Goal: Information Seeking & Learning: Learn about a topic

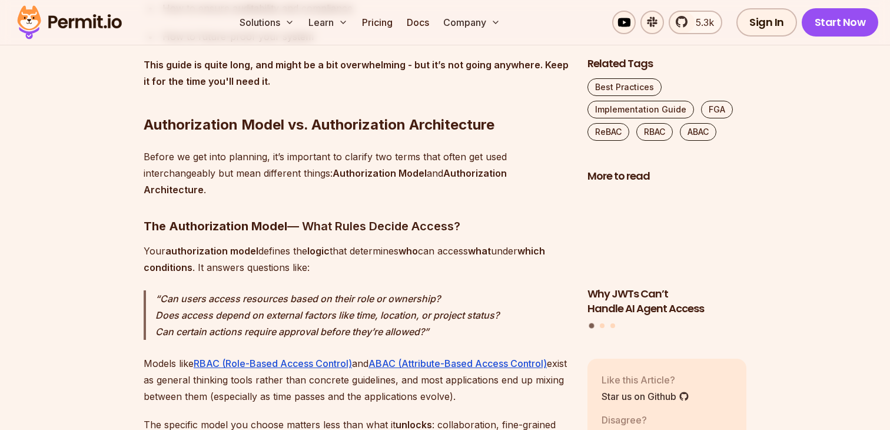
scroll to position [1229, 0]
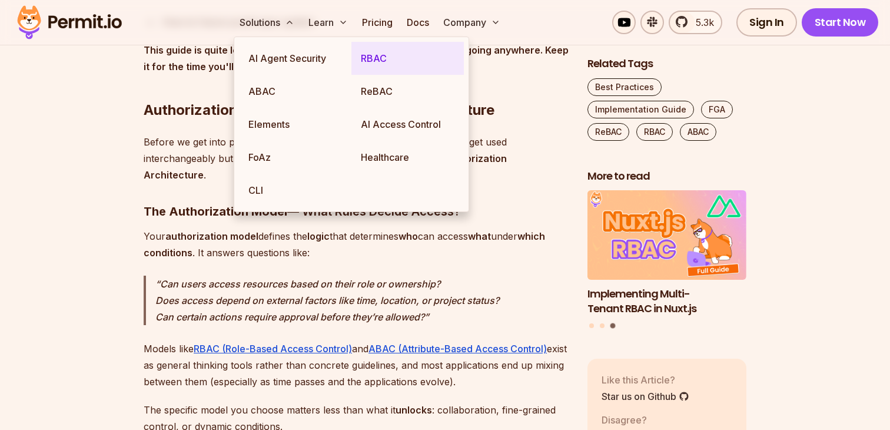
click at [397, 65] on link "RBAC" at bounding box center [407, 58] width 112 height 33
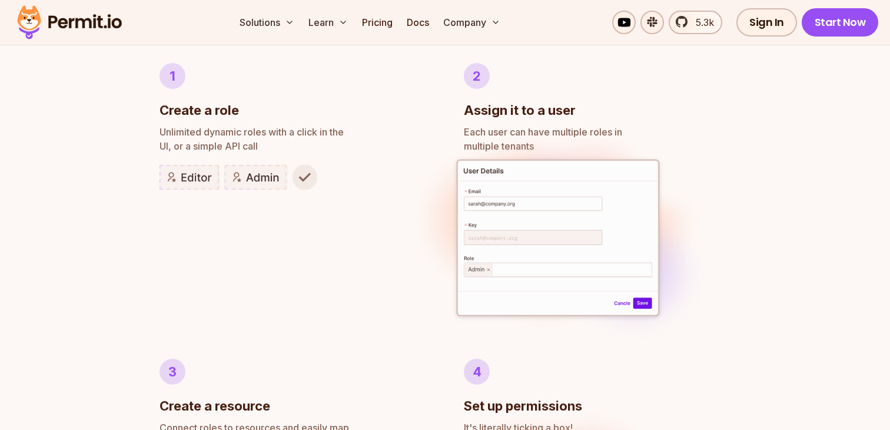
click at [411, 131] on img at bounding box center [557, 238] width 313 height 241
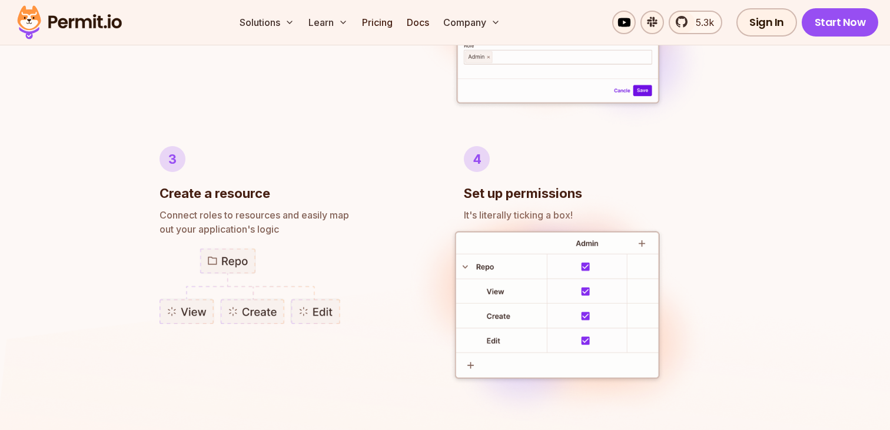
click at [420, 142] on img at bounding box center [557, 26] width 313 height 241
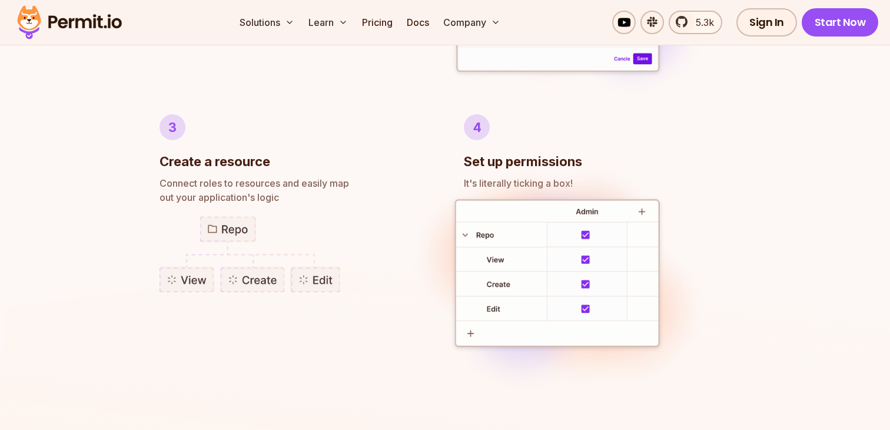
scroll to position [945, 0]
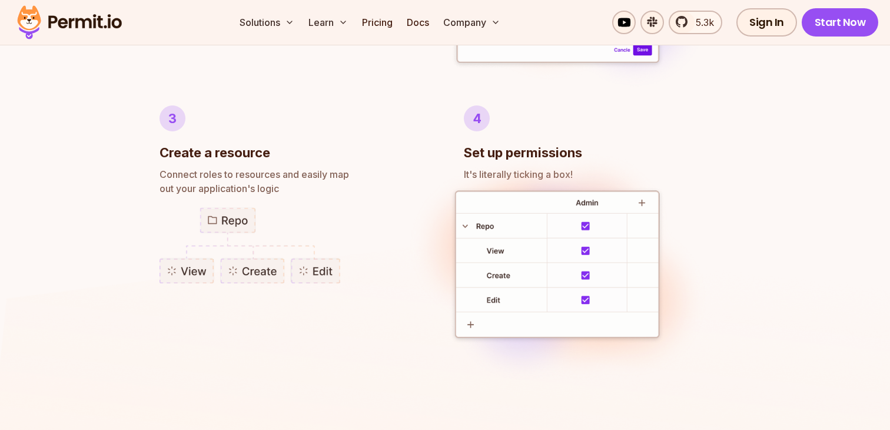
click at [420, 142] on div "3 Create a resource" at bounding box center [293, 133] width 267 height 57
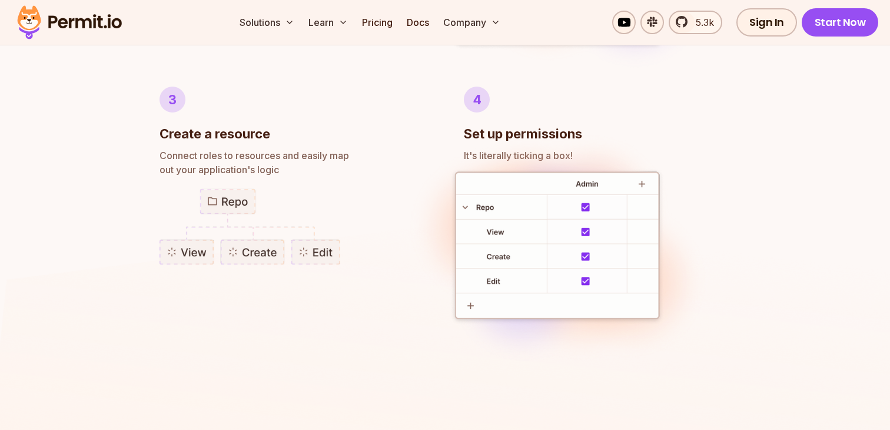
scroll to position [980, 0]
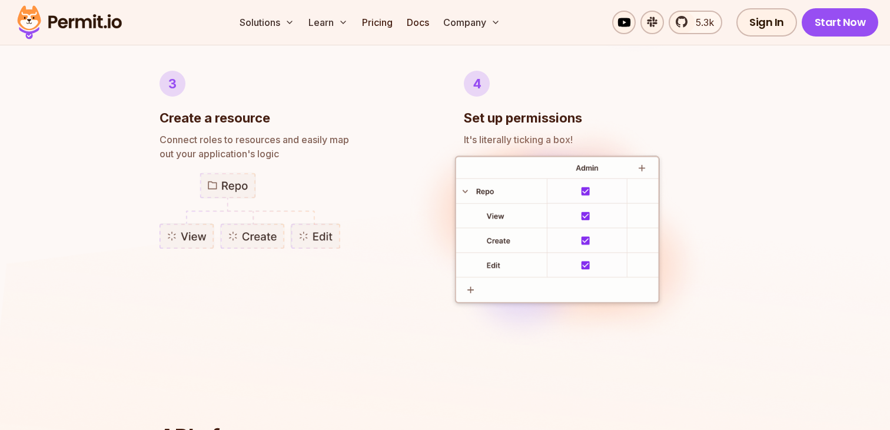
click at [420, 142] on img at bounding box center [557, 233] width 313 height 244
click at [392, 108] on div "3 Create a resource" at bounding box center [293, 99] width 267 height 57
click at [351, 86] on div "3 Create a resource" at bounding box center [293, 99] width 267 height 57
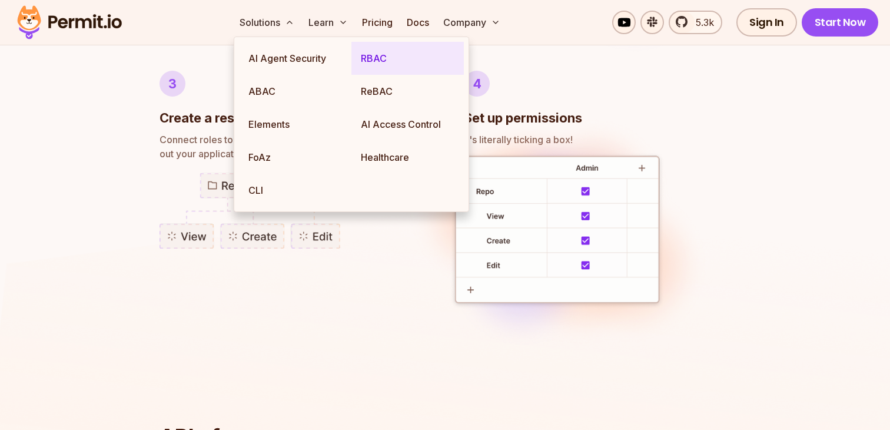
click at [394, 63] on link "RBAC" at bounding box center [407, 58] width 112 height 33
click at [403, 57] on link "RBAC" at bounding box center [407, 58] width 112 height 33
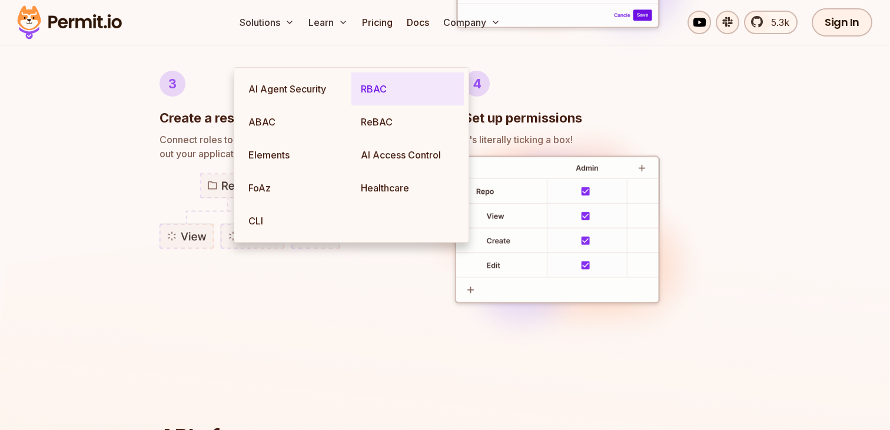
scroll to position [0, 0]
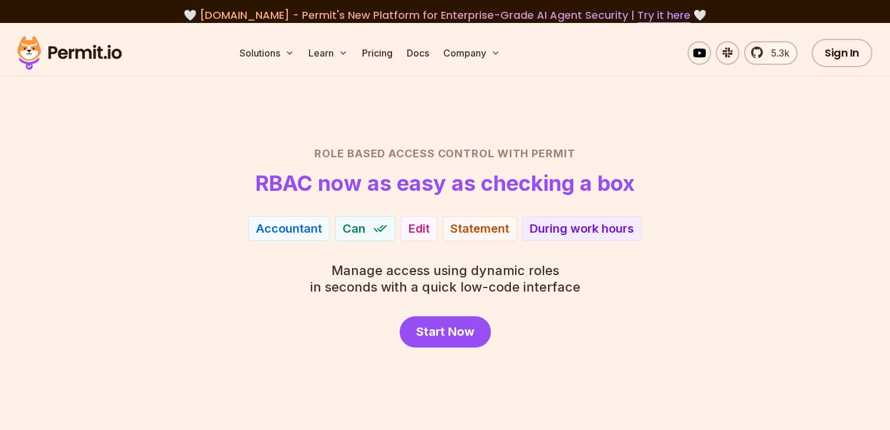
click at [371, 88] on section "Role Based Access Control with Permit RBAC now as easy as checking a box Accoun…" at bounding box center [445, 227] width 890 height 409
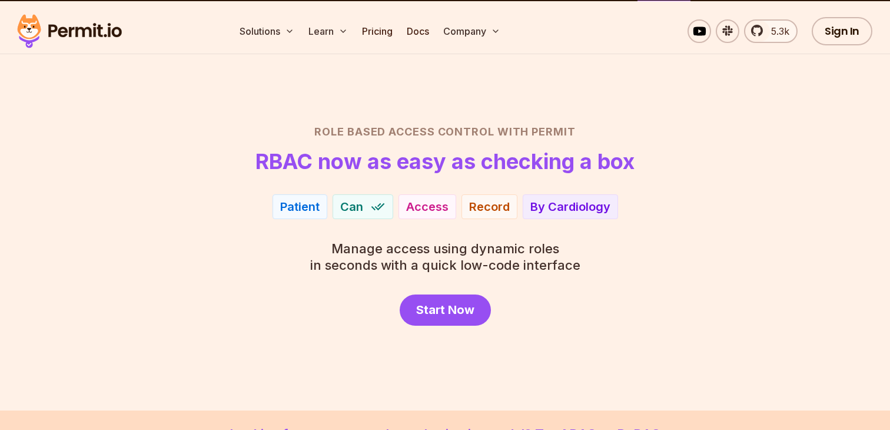
click at [279, 115] on section "Role Based Access Control with Permit RBAC now as easy as checking a box Accoun…" at bounding box center [445, 205] width 890 height 409
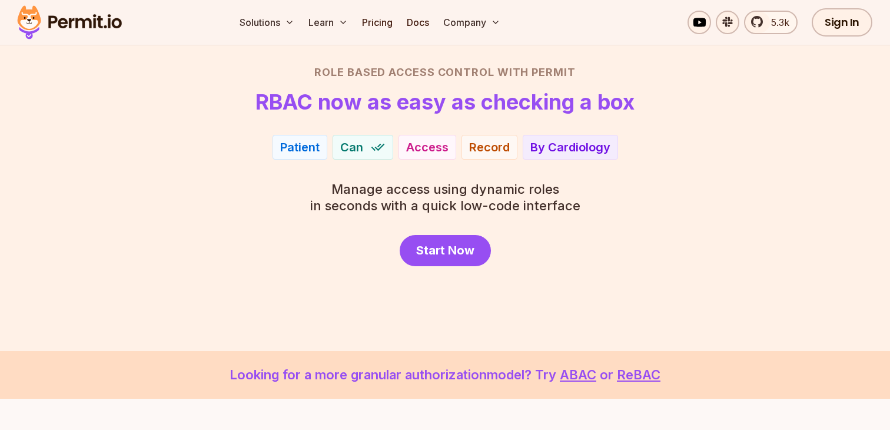
click at [204, 170] on div "Role Based Access Control with Permit RBAC now as easy as checking a box Patien…" at bounding box center [445, 165] width 824 height 202
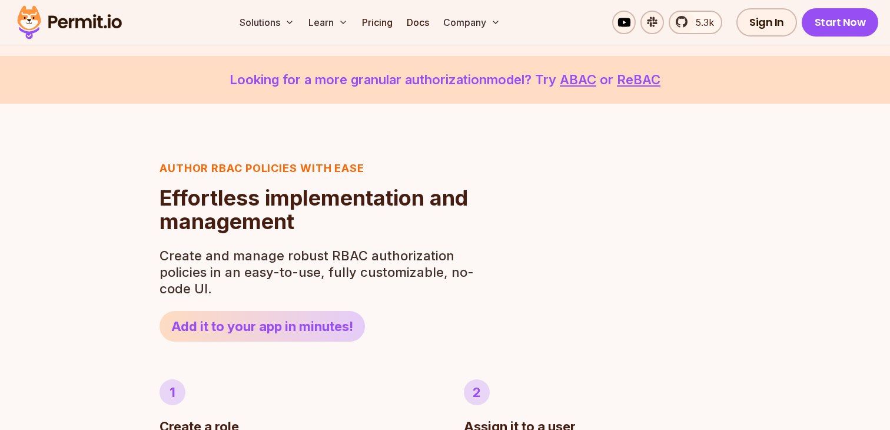
scroll to position [450, 0]
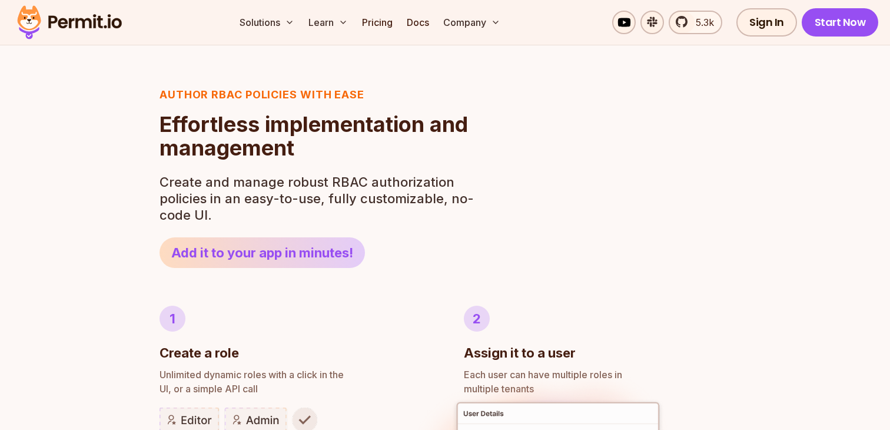
click at [162, 195] on p "Create and manage robust RBAC authorization policies in an easy-to-use, fully c…" at bounding box center [320, 198] width 321 height 49
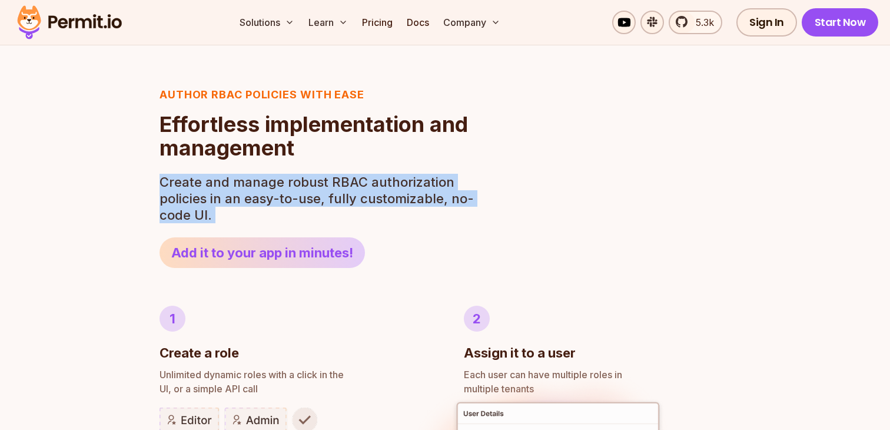
click at [162, 195] on p "Create and manage robust RBAC authorization policies in an easy-to-use, fully c…" at bounding box center [320, 198] width 321 height 49
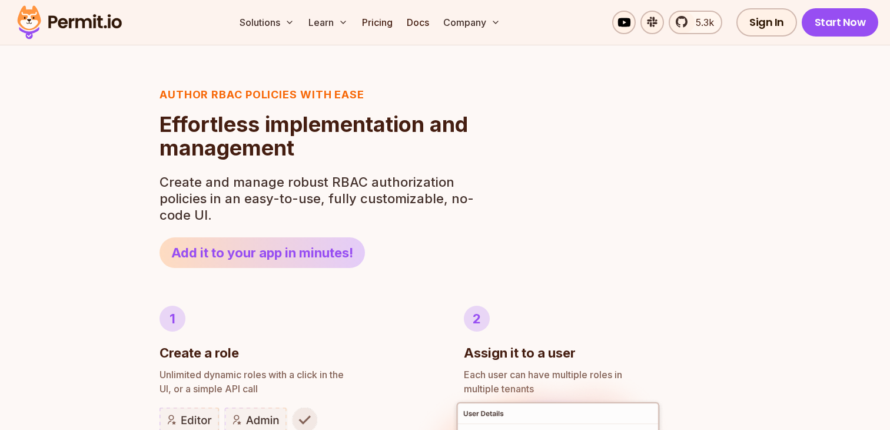
click at [194, 188] on p "Create and manage robust RBAC authorization policies in an easy-to-use, fully c…" at bounding box center [320, 198] width 321 height 49
click at [291, 167] on header "Author RBAC POLICIES with EASE Role Based Access Control Effortless implementat…" at bounding box center [320, 177] width 321 height 181
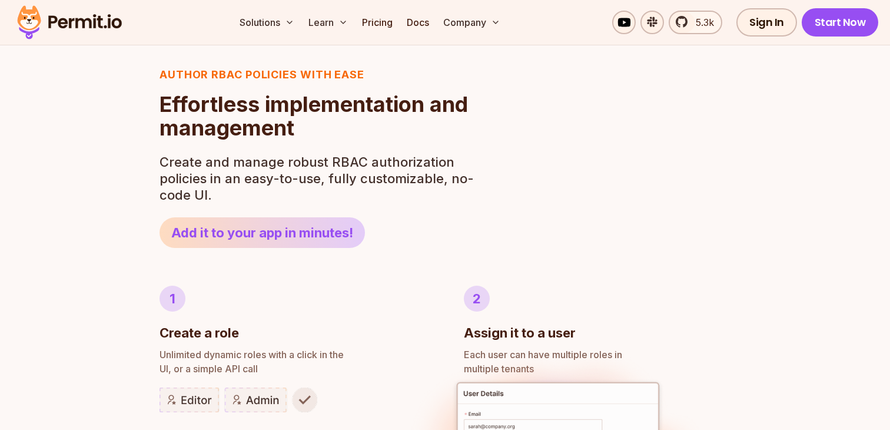
click at [323, 172] on p "Create and manage robust RBAC authorization policies in an easy-to-use, fully c…" at bounding box center [320, 178] width 321 height 49
click at [341, 165] on p "Create and manage robust RBAC authorization policies in an easy-to-use, fully c…" at bounding box center [320, 178] width 321 height 49
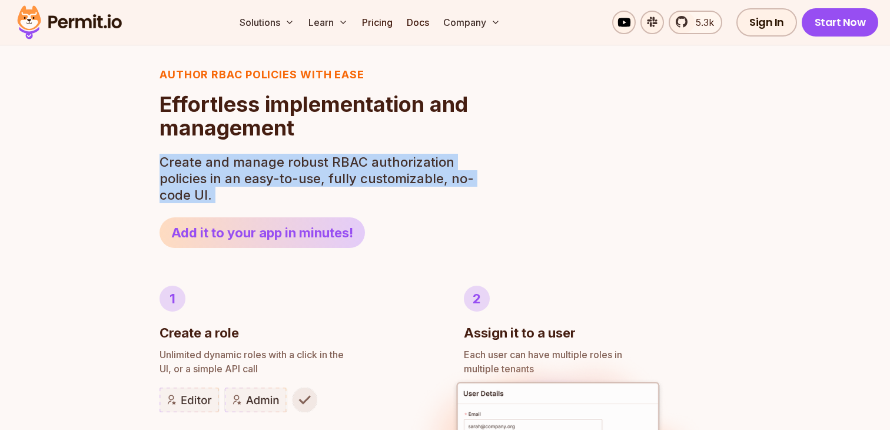
click at [341, 165] on p "Create and manage robust RBAC authorization policies in an easy-to-use, fully c…" at bounding box center [320, 178] width 321 height 49
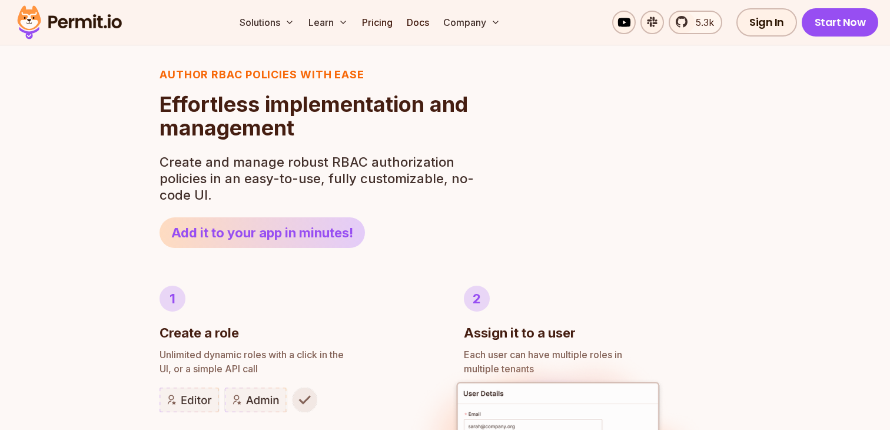
click at [382, 165] on p "Create and manage robust RBAC authorization policies in an easy-to-use, fully c…" at bounding box center [320, 178] width 321 height 49
click at [411, 155] on p "Create and manage robust RBAC authorization policies in an easy-to-use, fully c…" at bounding box center [320, 178] width 321 height 49
click at [417, 156] on p "Create and manage robust RBAC authorization policies in an easy-to-use, fully c…" at bounding box center [320, 178] width 321 height 49
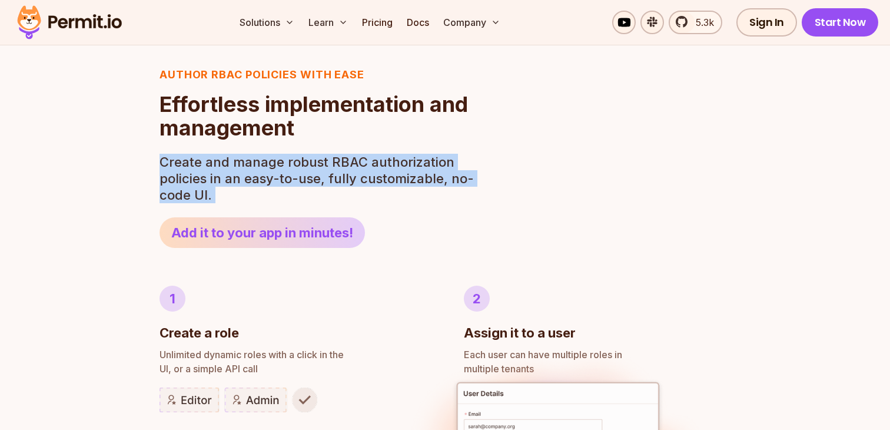
click at [417, 156] on p "Create and manage robust RBAC authorization policies in an easy-to-use, fully c…" at bounding box center [320, 178] width 321 height 49
click at [479, 162] on p "Create and manage robust RBAC authorization policies in an easy-to-use, fully c…" at bounding box center [320, 178] width 321 height 49
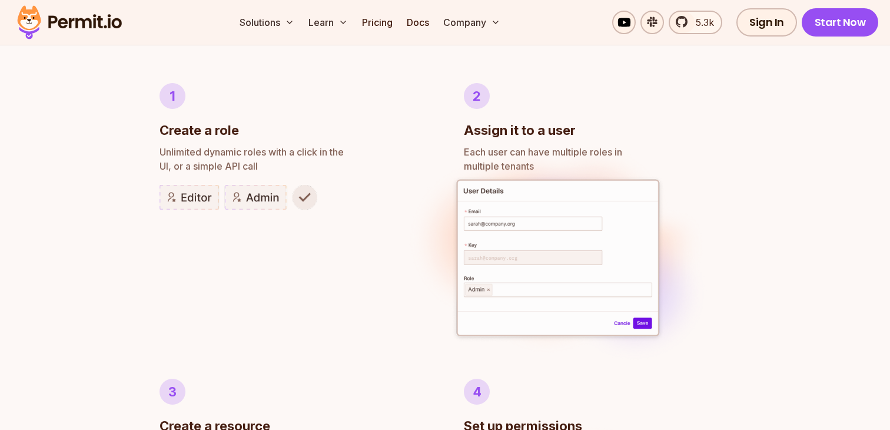
click at [443, 194] on img at bounding box center [557, 258] width 313 height 241
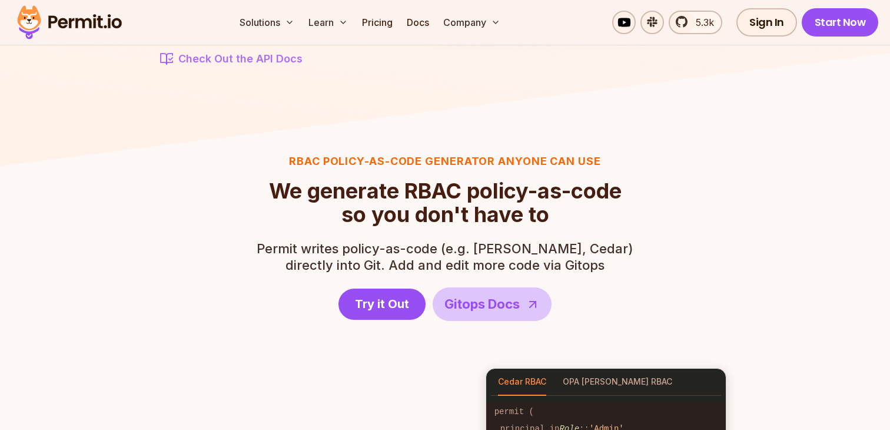
scroll to position [1494, 0]
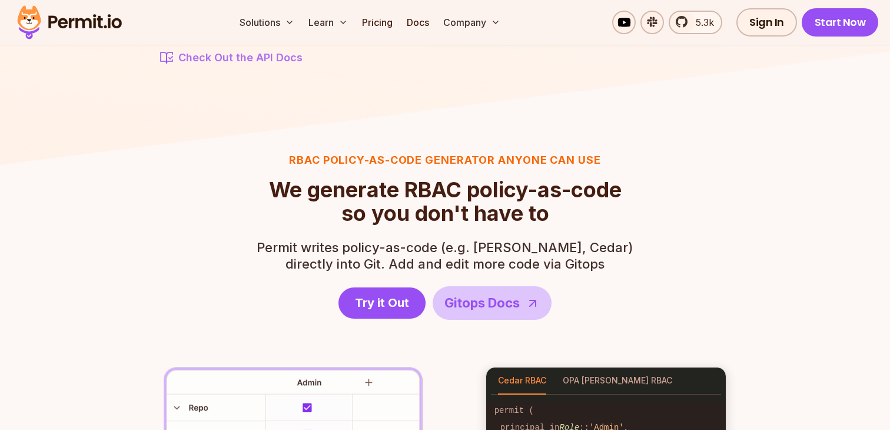
click at [489, 191] on span "We generate RBAC policy-as-code" at bounding box center [445, 190] width 353 height 24
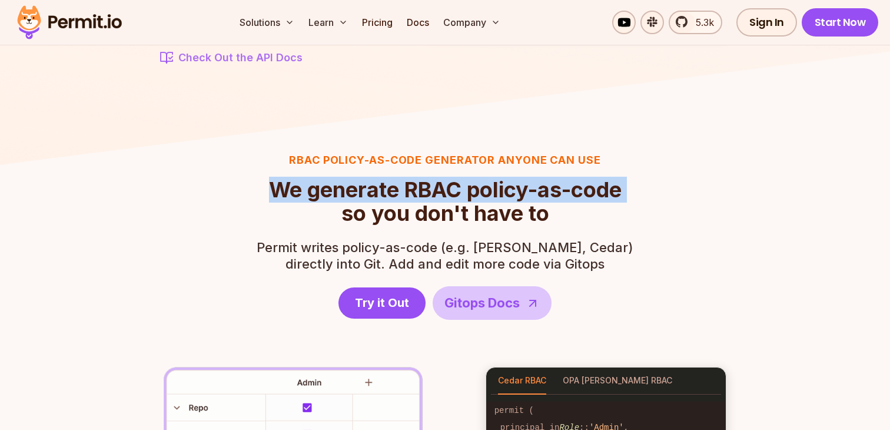
click at [489, 191] on span "We generate RBAC policy-as-code" at bounding box center [445, 190] width 353 height 24
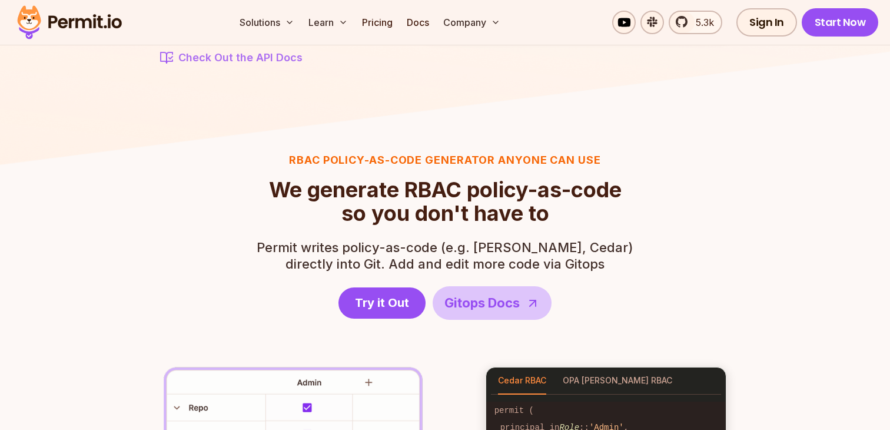
click at [573, 202] on h2 "We generate RBAC policy-as-code so you don't have to" at bounding box center [445, 201] width 353 height 47
click at [653, 195] on div "RBAC Policy-as-code generator anyone can use We generate RBAC policy-as-code so…" at bounding box center [445, 342] width 678 height 381
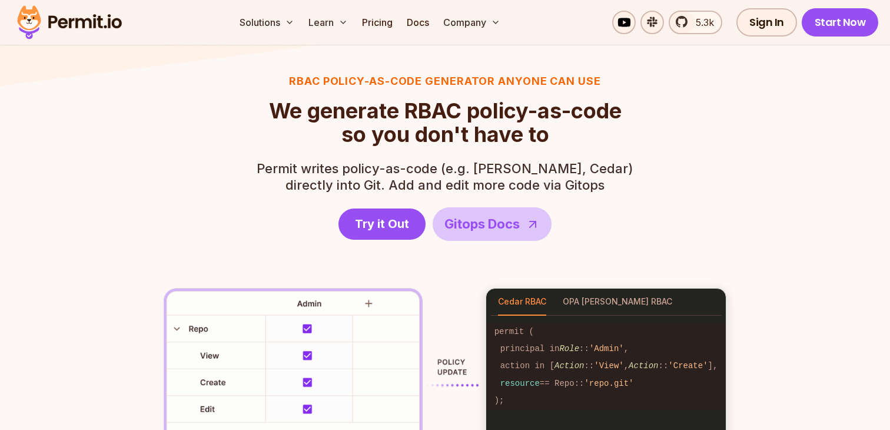
click at [673, 190] on div "RBAC Policy-as-code generator anyone can use We generate RBAC policy-as-code so…" at bounding box center [445, 263] width 678 height 381
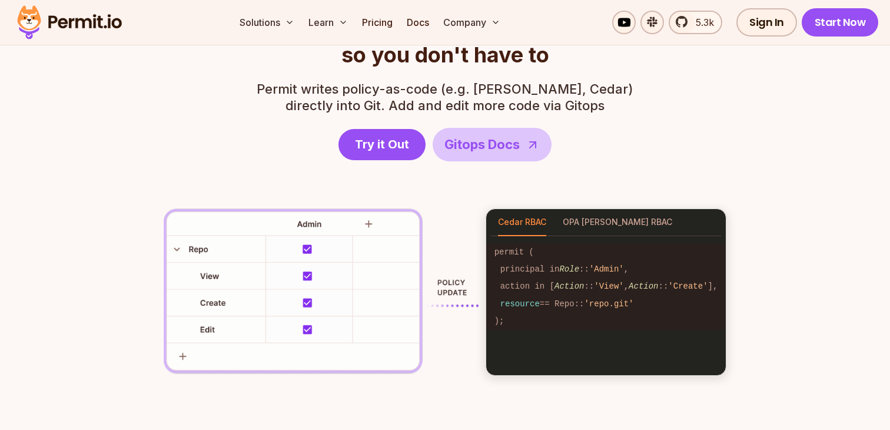
scroll to position [1655, 0]
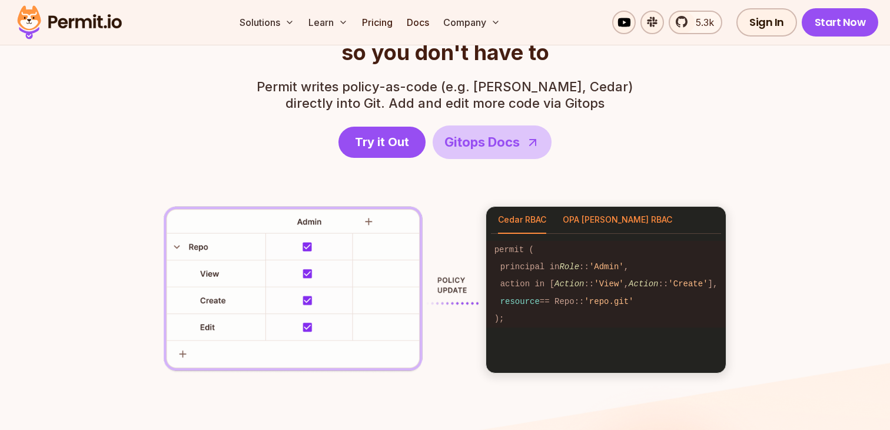
click at [601, 214] on button "OPA [PERSON_NAME] RBAC" at bounding box center [617, 220] width 109 height 27
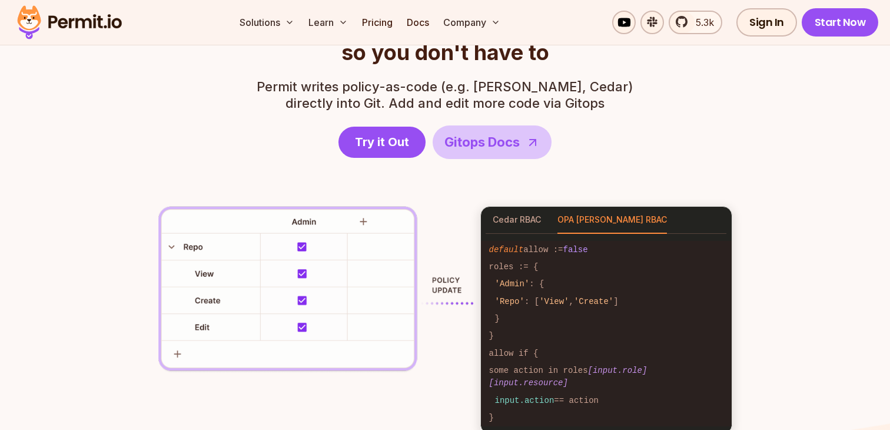
click at [673, 148] on div "RBAC Policy-as-code generator anyone can use We generate RBAC policy-as-code so…" at bounding box center [445, 212] width 678 height 443
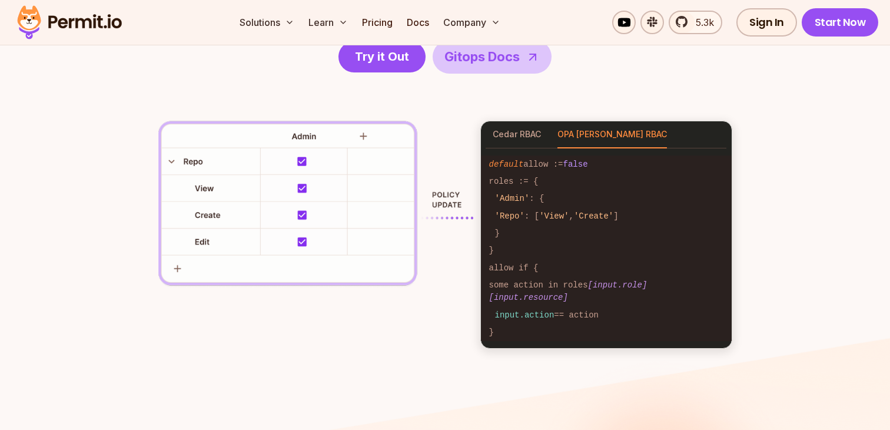
click at [766, 138] on div "RBAC Policy-as-code generator anyone can use We generate RBAC policy-as-code so…" at bounding box center [445, 127] width 678 height 443
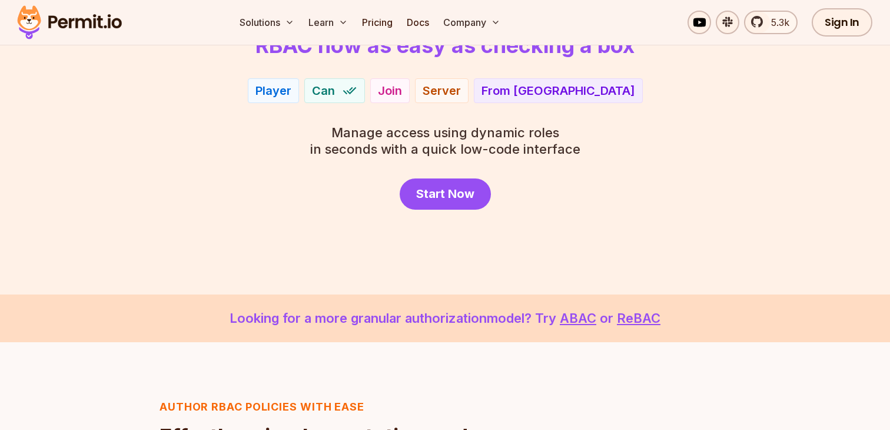
scroll to position [0, 0]
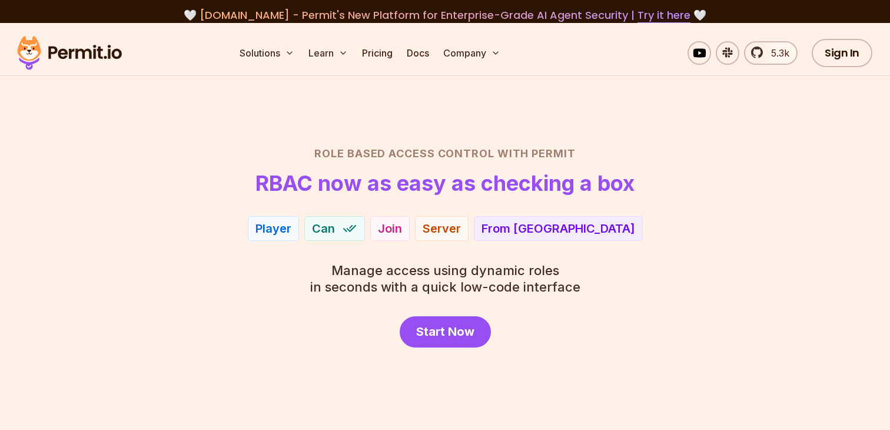
click at [766, 138] on section "Role Based Access Control with Permit RBAC now as easy as checking a box Player…" at bounding box center [445, 227] width 890 height 409
click at [466, 149] on h2 "Role Based Access Control with Permit" at bounding box center [445, 153] width 824 height 16
